Goal: Information Seeking & Learning: Learn about a topic

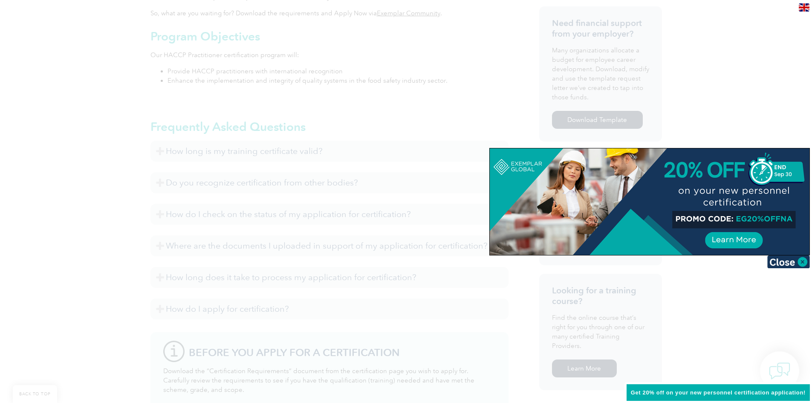
scroll to position [384, 0]
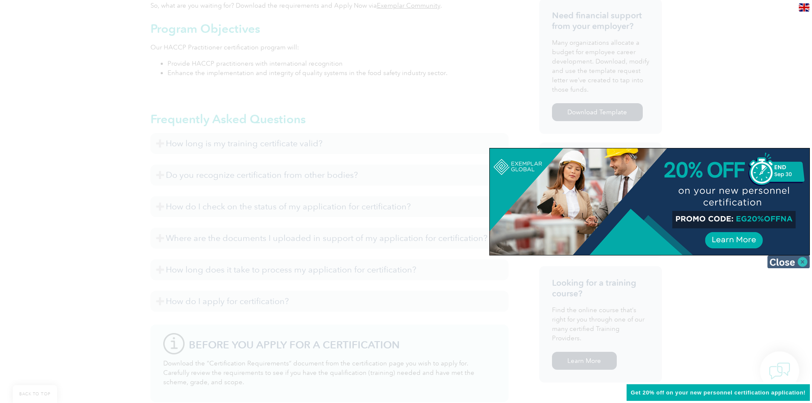
click at [803, 262] on img at bounding box center [789, 261] width 43 height 13
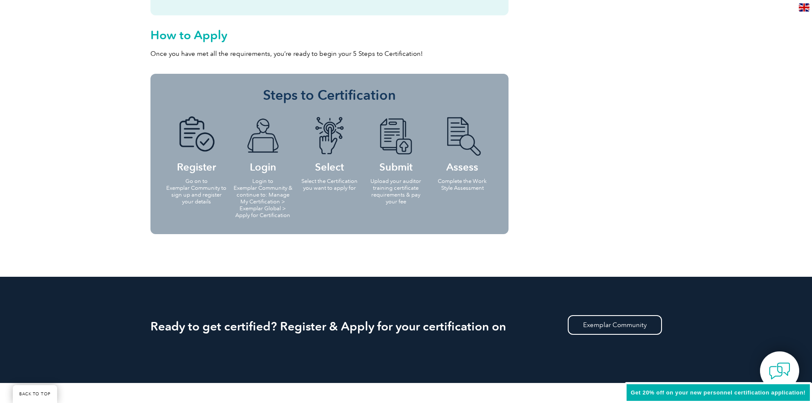
scroll to position [853, 0]
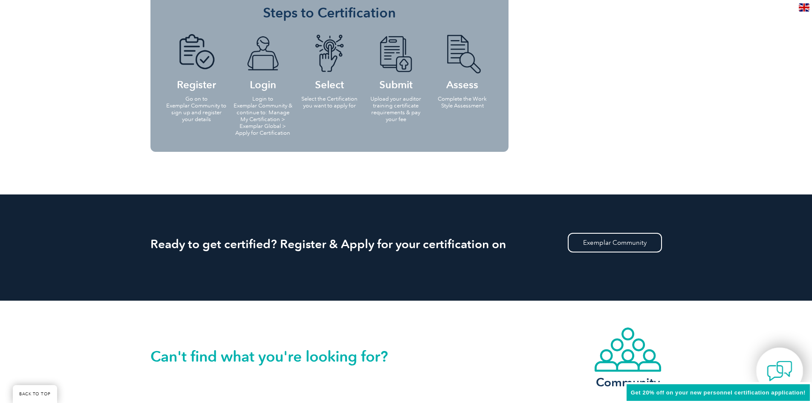
click at [777, 365] on img at bounding box center [780, 371] width 26 height 26
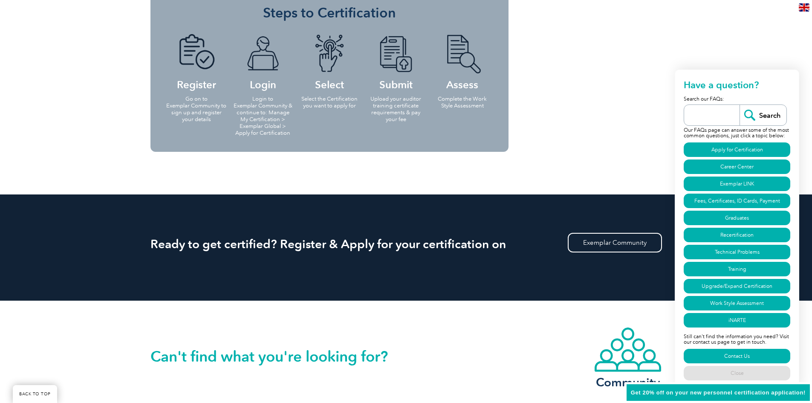
click at [700, 111] on input "search" at bounding box center [714, 115] width 51 height 20
type input "HACCP"
click at [740, 105] on input "Search" at bounding box center [763, 115] width 47 height 20
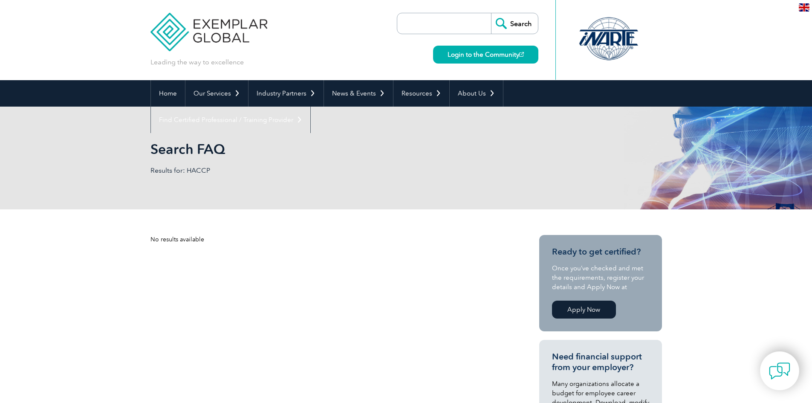
click at [433, 21] on input "search" at bounding box center [447, 23] width 90 height 20
type input "HACCP"
click at [491, 13] on input "Search" at bounding box center [514, 23] width 47 height 20
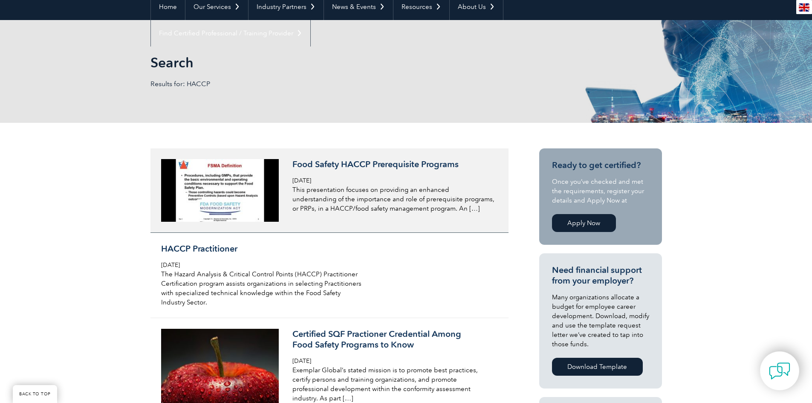
scroll to position [128, 0]
